Goal: Task Accomplishment & Management: Manage account settings

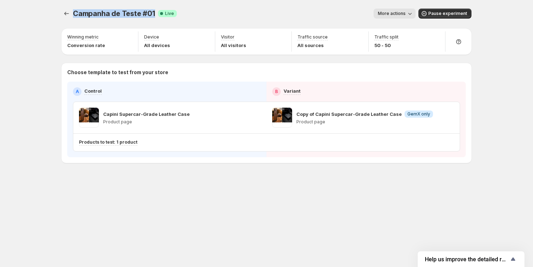
drag, startPoint x: 74, startPoint y: 14, endPoint x: 154, endPoint y: 12, distance: 80.1
click at [154, 12] on div "Campanha de Teste #01 Success Complete Live" at bounding box center [125, 14] width 104 height 10
copy span "Campanha de Teste #01"
click at [256, 116] on icon "button" at bounding box center [255, 117] width 7 height 7
click at [475, 85] on div "Set winning metric" at bounding box center [532, 85] width 115 height 11
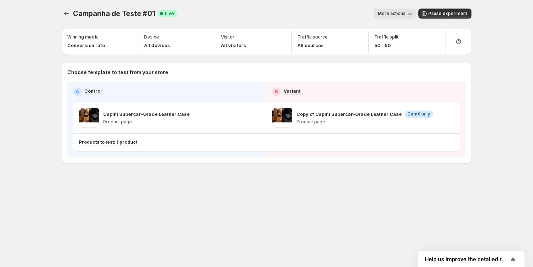
click at [31, 84] on div "Campanha de Teste #01. This page is ready Campanha de Teste #01 Success Complet…" at bounding box center [266, 133] width 533 height 267
drag, startPoint x: 390, startPoint y: 37, endPoint x: 398, endPoint y: 37, distance: 8.2
click at [398, 37] on div "Traffic split 50 - 50" at bounding box center [407, 41] width 71 height 20
copy p "split"
click at [43, 54] on div "Campanha de Teste #01. This page is ready Campanha de Teste #01 Success Complet…" at bounding box center [266, 133] width 533 height 267
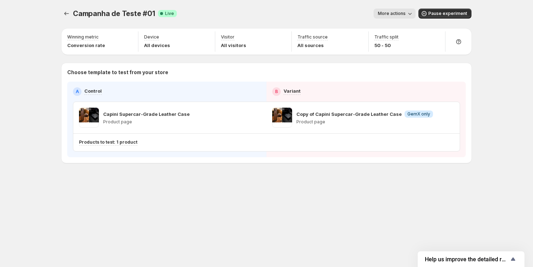
click at [393, 12] on span "More actions" at bounding box center [392, 14] width 28 height 6
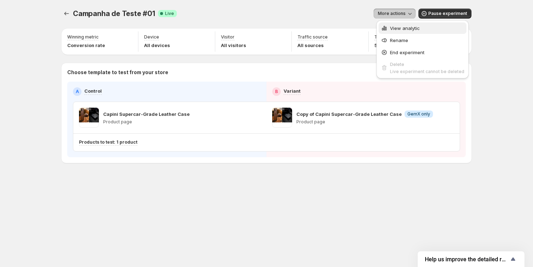
click at [393, 28] on span "View analytic" at bounding box center [405, 28] width 30 height 6
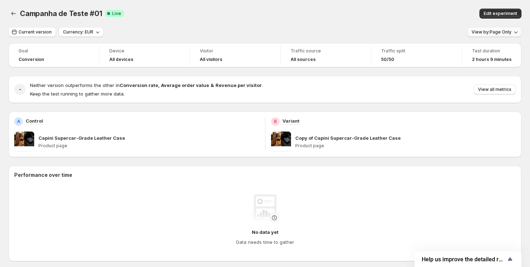
click at [511, 32] on span "View by: Page Only" at bounding box center [491, 32] width 40 height 6
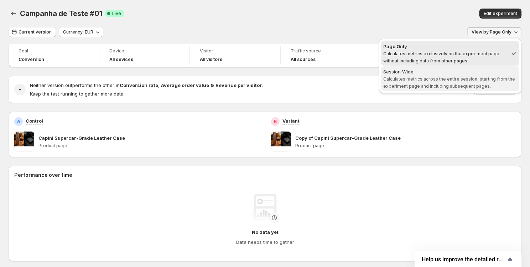
click at [472, 69] on div "Session Wide" at bounding box center [450, 71] width 134 height 7
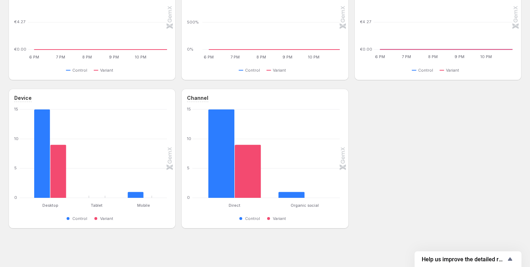
scroll to position [158, 0]
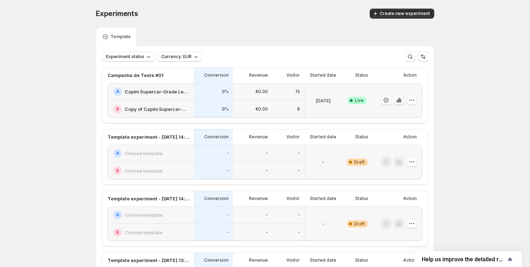
click at [399, 100] on icon "button" at bounding box center [398, 100] width 1 height 5
click at [182, 92] on h2 "Capini Supercar-Grade Leather Case" at bounding box center [157, 91] width 65 height 7
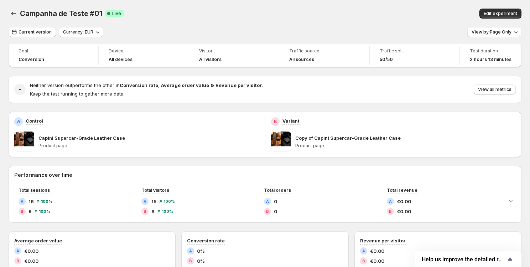
click at [393, 138] on p "Copy of Capini Supercar-Grade Leather Case" at bounding box center [347, 137] width 105 height 7
click at [14, 13] on icon "Back" at bounding box center [13, 13] width 7 height 7
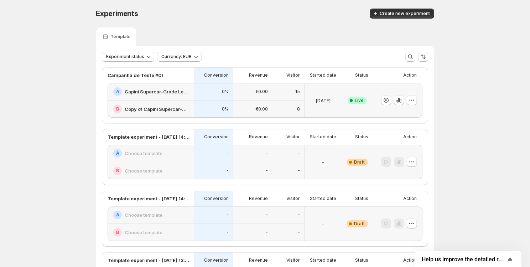
click at [153, 109] on h2 "Copy of Capini Supercar-Grade Leather Case" at bounding box center [157, 108] width 65 height 7
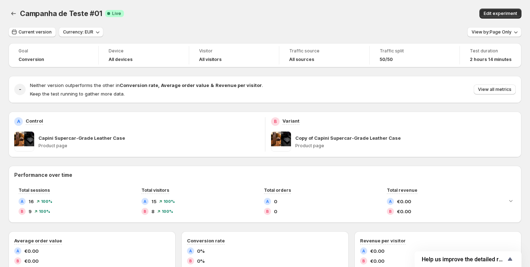
click at [315, 138] on p "Copy of Capini Supercar-Grade Leather Case" at bounding box center [347, 137] width 105 height 7
click at [286, 137] on span at bounding box center [281, 141] width 20 height 20
click at [490, 144] on p "Product page" at bounding box center [405, 146] width 221 height 6
click at [516, 133] on div "Copy of Capini Supercar-Grade Leather Case Product page" at bounding box center [405, 141] width 221 height 20
click at [100, 141] on p "Capini Supercar-Grade Leather Case" at bounding box center [81, 137] width 87 height 7
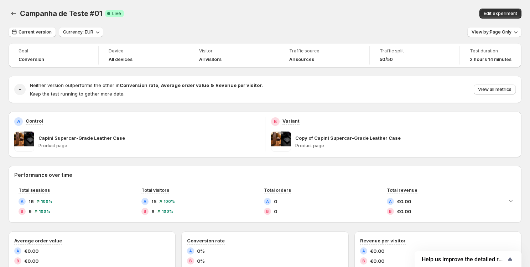
click at [111, 121] on div "A Control" at bounding box center [136, 121] width 245 height 9
click at [10, 13] on icon "Back" at bounding box center [13, 13] width 7 height 7
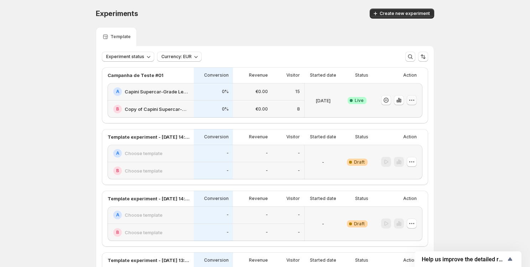
click at [412, 100] on icon "button" at bounding box center [411, 99] width 7 height 7
click at [411, 111] on span "Edit" at bounding box center [420, 114] width 74 height 7
